Goal: Find specific page/section: Find specific page/section

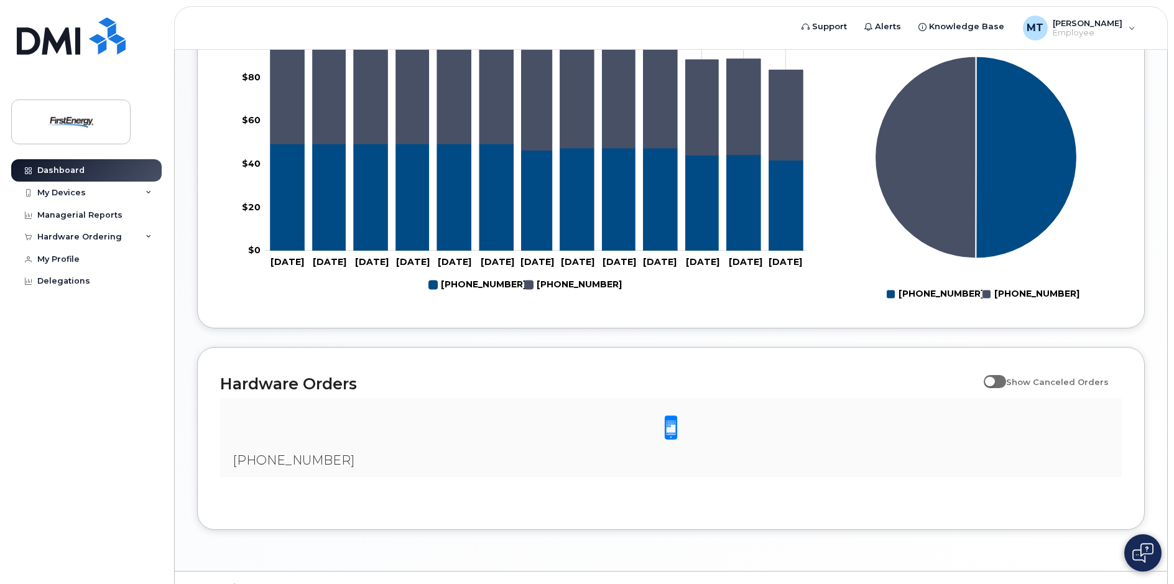
scroll to position [587, 0]
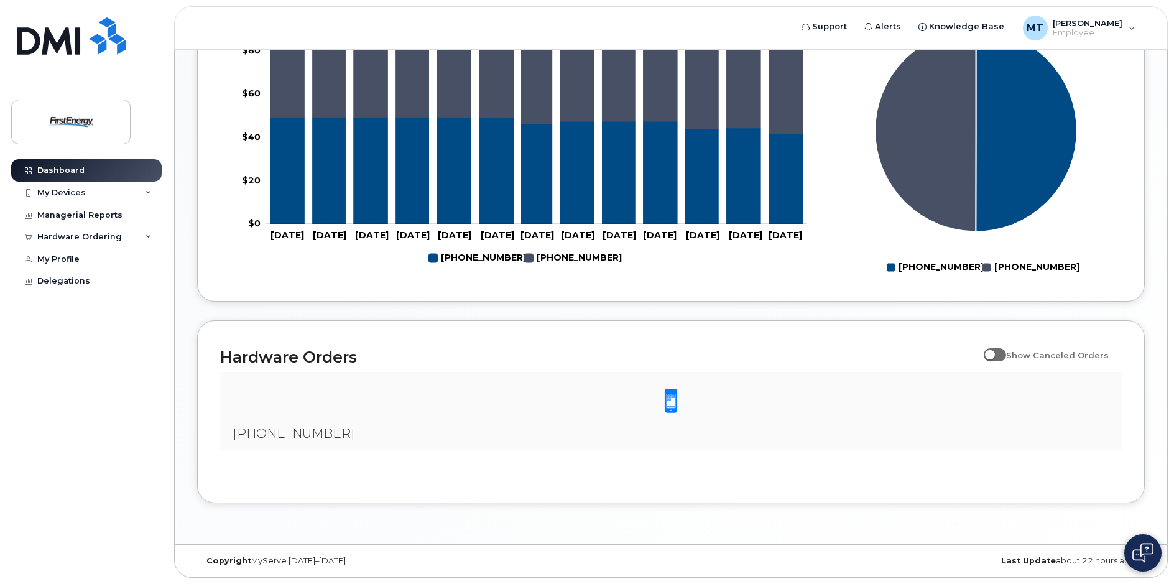
click at [255, 430] on span "[PHONE_NUMBER]" at bounding box center [294, 433] width 122 height 15
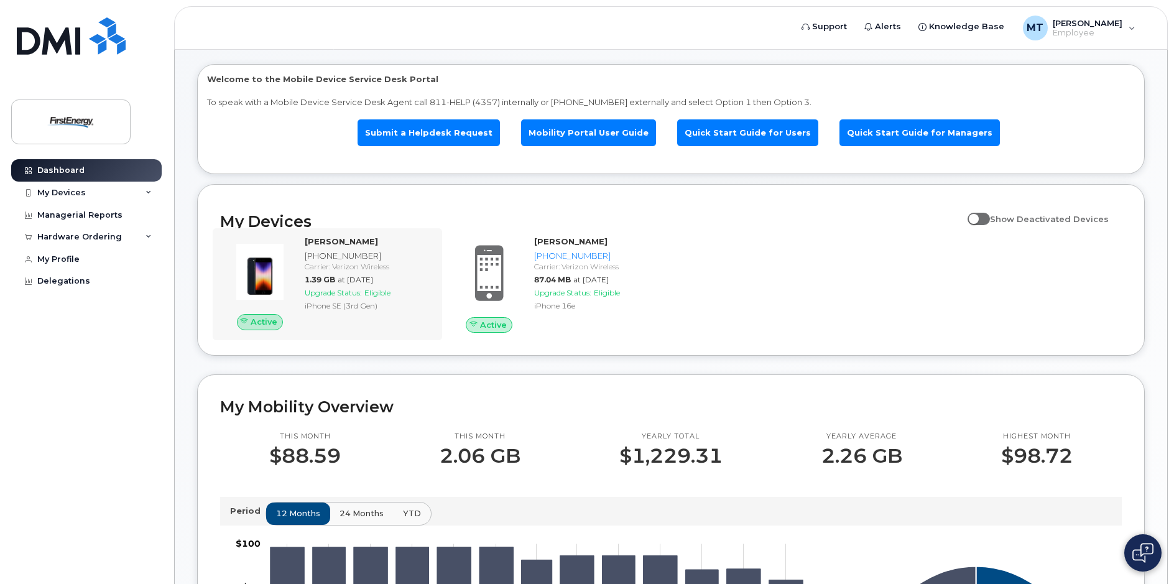
scroll to position [27, 0]
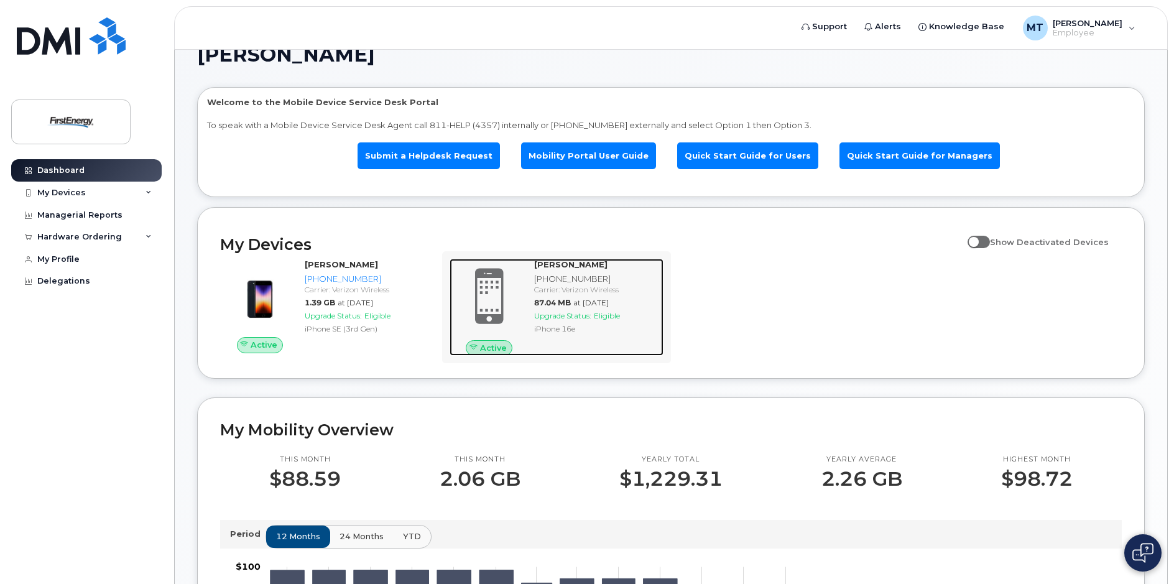
click at [573, 269] on strong "[PERSON_NAME]" at bounding box center [570, 264] width 73 height 10
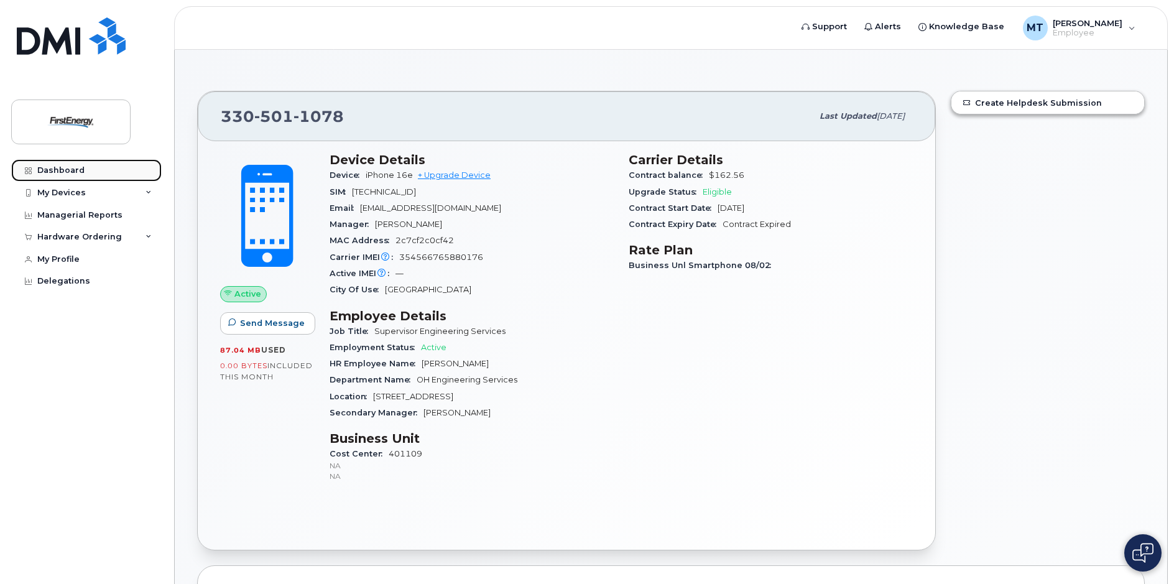
click at [75, 172] on div "Dashboard" at bounding box center [60, 170] width 47 height 10
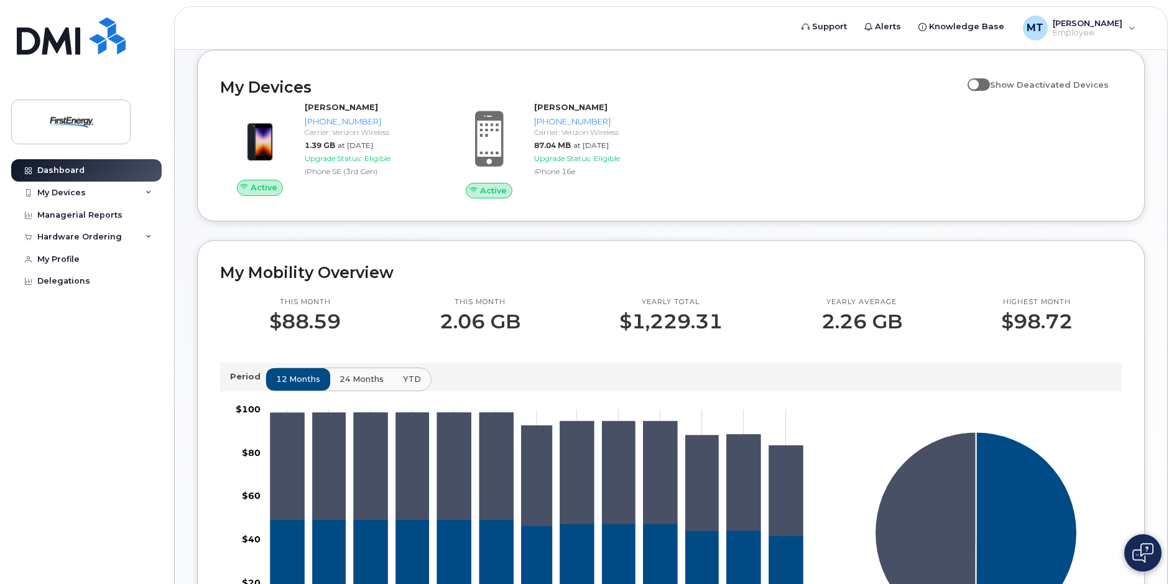
scroll to position [187, 0]
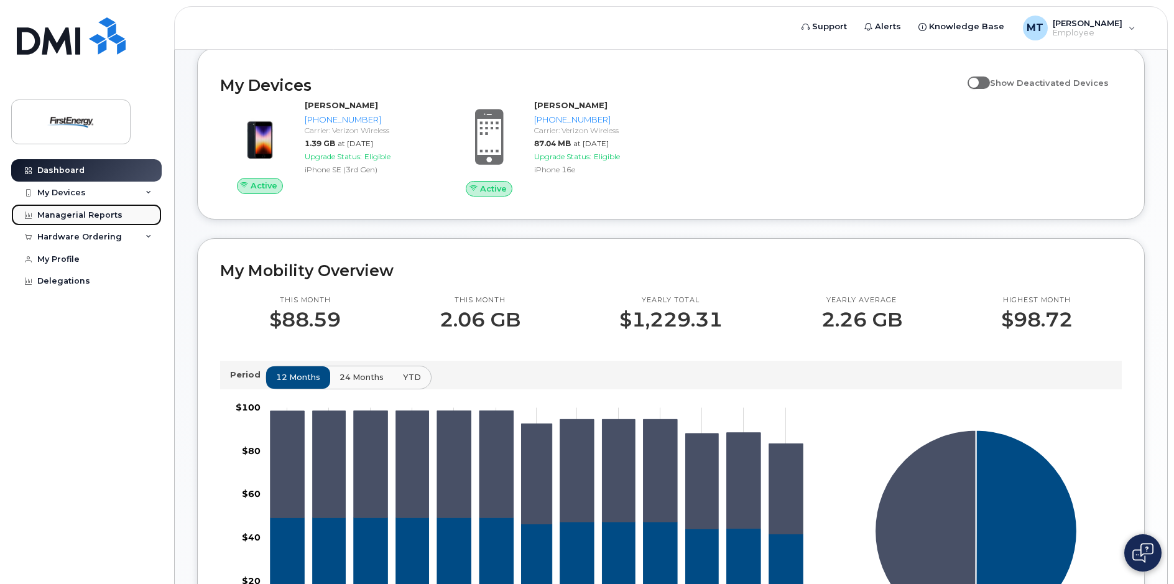
click at [92, 218] on div "Managerial Reports" at bounding box center [79, 215] width 85 height 10
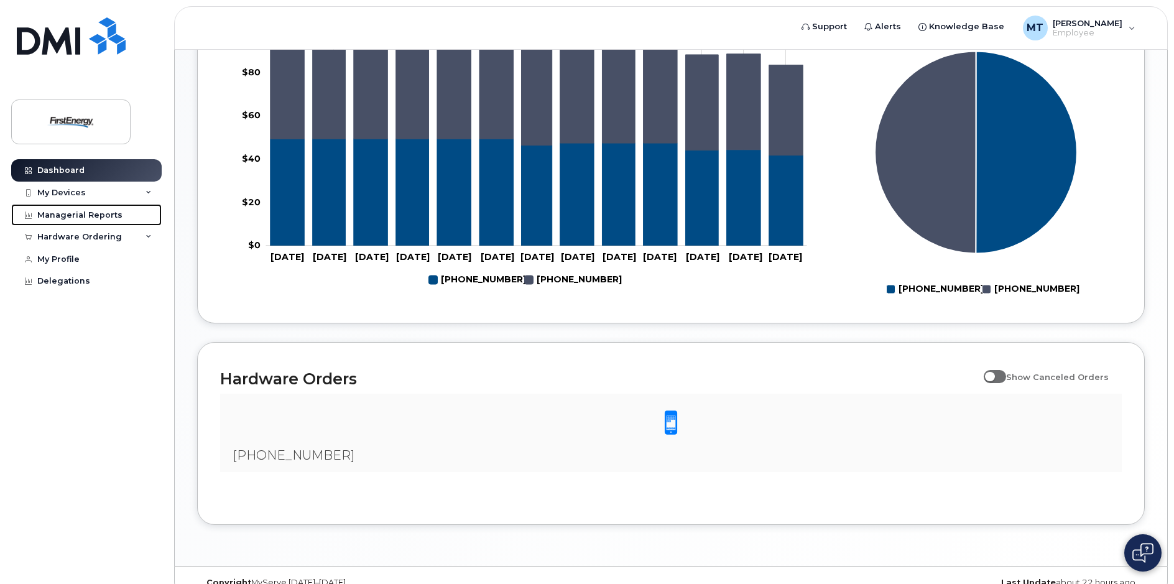
scroll to position [587, 0]
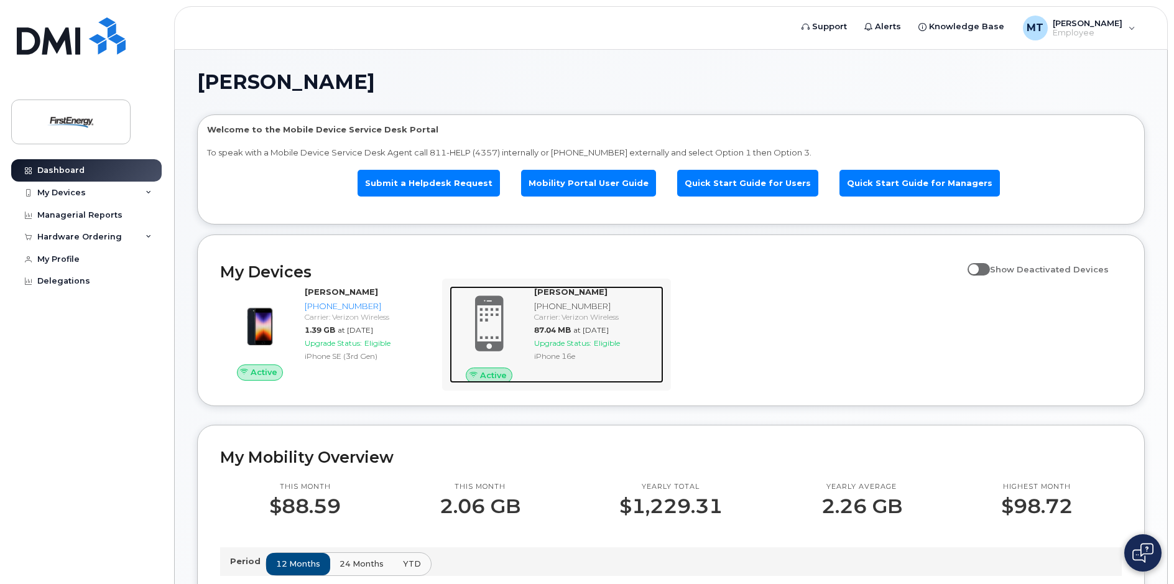
click at [549, 300] on div "[PHONE_NUMBER]" at bounding box center [596, 306] width 125 height 12
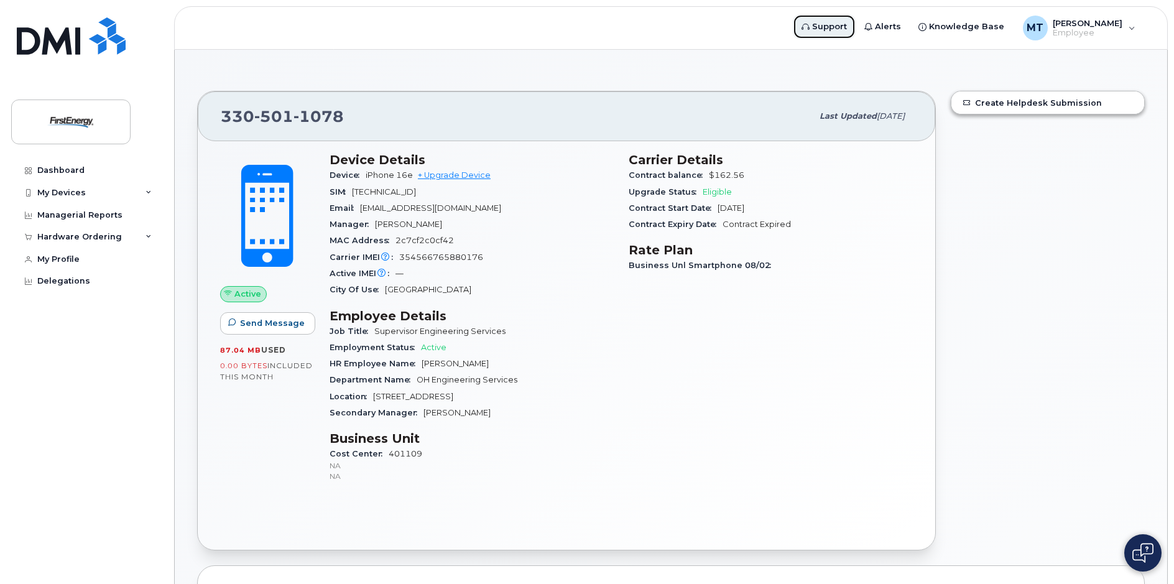
click at [824, 29] on span "Support" at bounding box center [829, 27] width 35 height 12
click at [846, 287] on div "Carrier Details Contract balance $162.56 Upgrade Status Eligible Contract Start…" at bounding box center [770, 323] width 299 height 356
